Goal: Task Accomplishment & Management: Complete application form

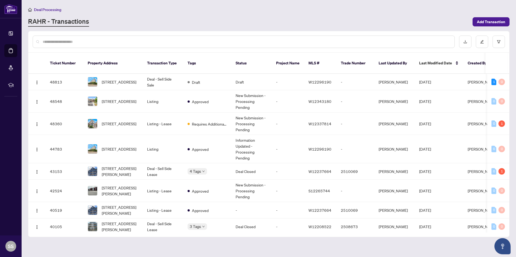
drag, startPoint x: 0, startPoint y: 0, endPoint x: 487, endPoint y: 259, distance: 551.6
click at [487, 257] on html "Dashboard Deal Processing Mortgage Referrals rLearning SS [PERSON_NAME] [EMAIL_…" at bounding box center [258, 128] width 516 height 257
click at [120, 121] on span "[STREET_ADDRESS]" at bounding box center [119, 124] width 35 height 6
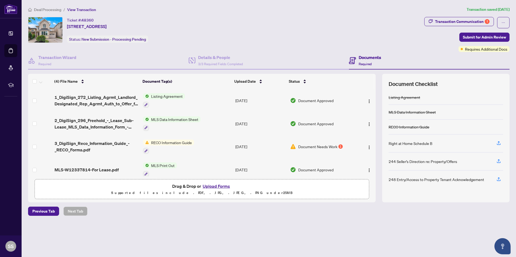
click at [217, 185] on button "Upload Forms" at bounding box center [216, 186] width 30 height 7
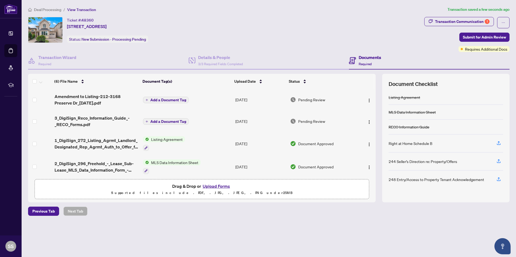
click at [483, 35] on span "Submit for Admin Review" at bounding box center [484, 37] width 43 height 9
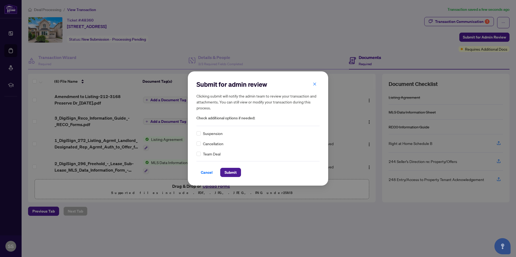
click at [234, 172] on span "Submit" at bounding box center [230, 172] width 12 height 9
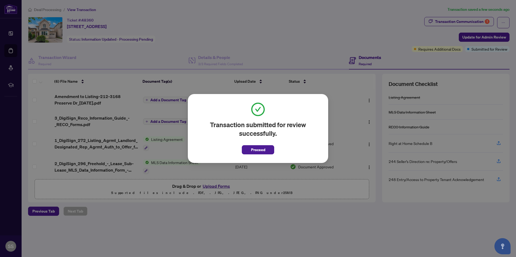
click at [262, 149] on span "Proceed" at bounding box center [258, 150] width 14 height 9
